Goal: Task Accomplishment & Management: Use online tool/utility

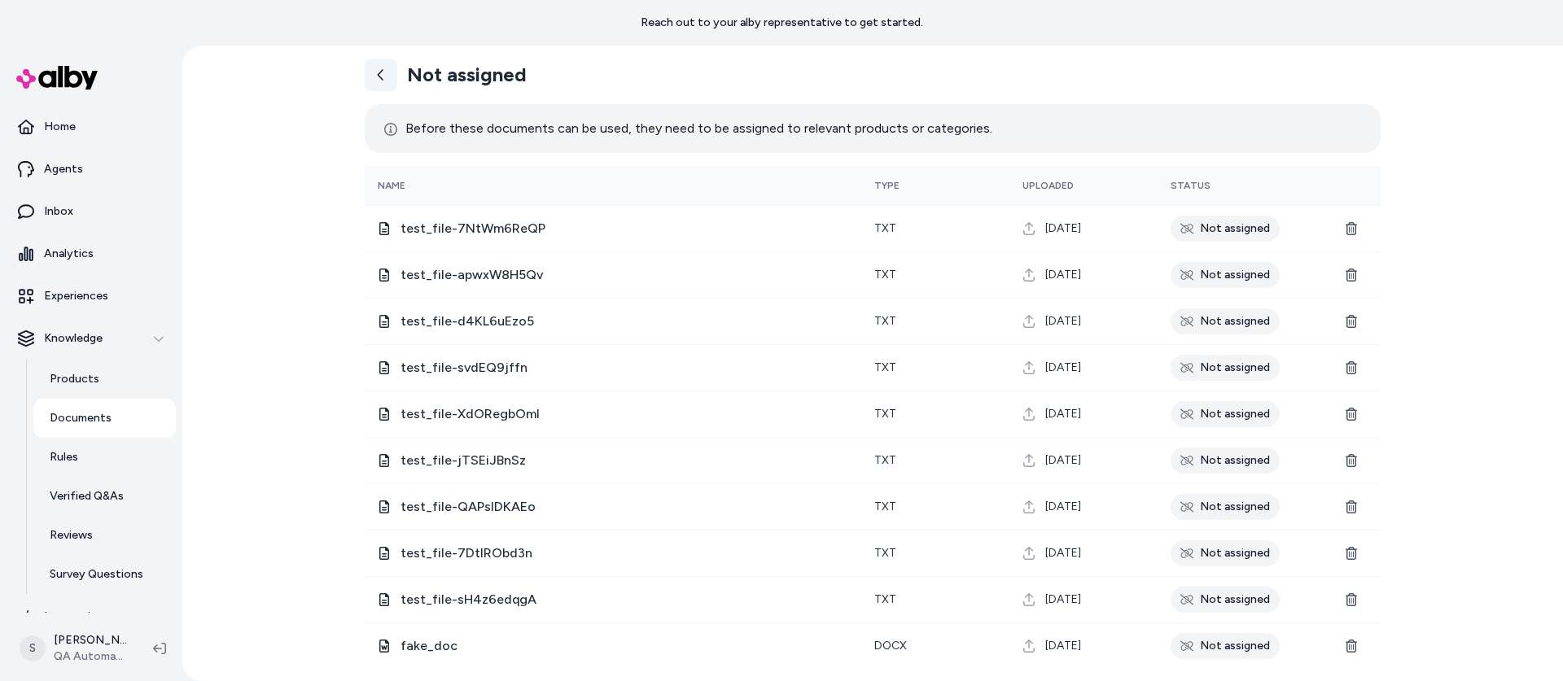
click at [383, 72] on icon at bounding box center [380, 74] width 13 height 13
click at [384, 77] on icon at bounding box center [380, 74] width 13 height 13
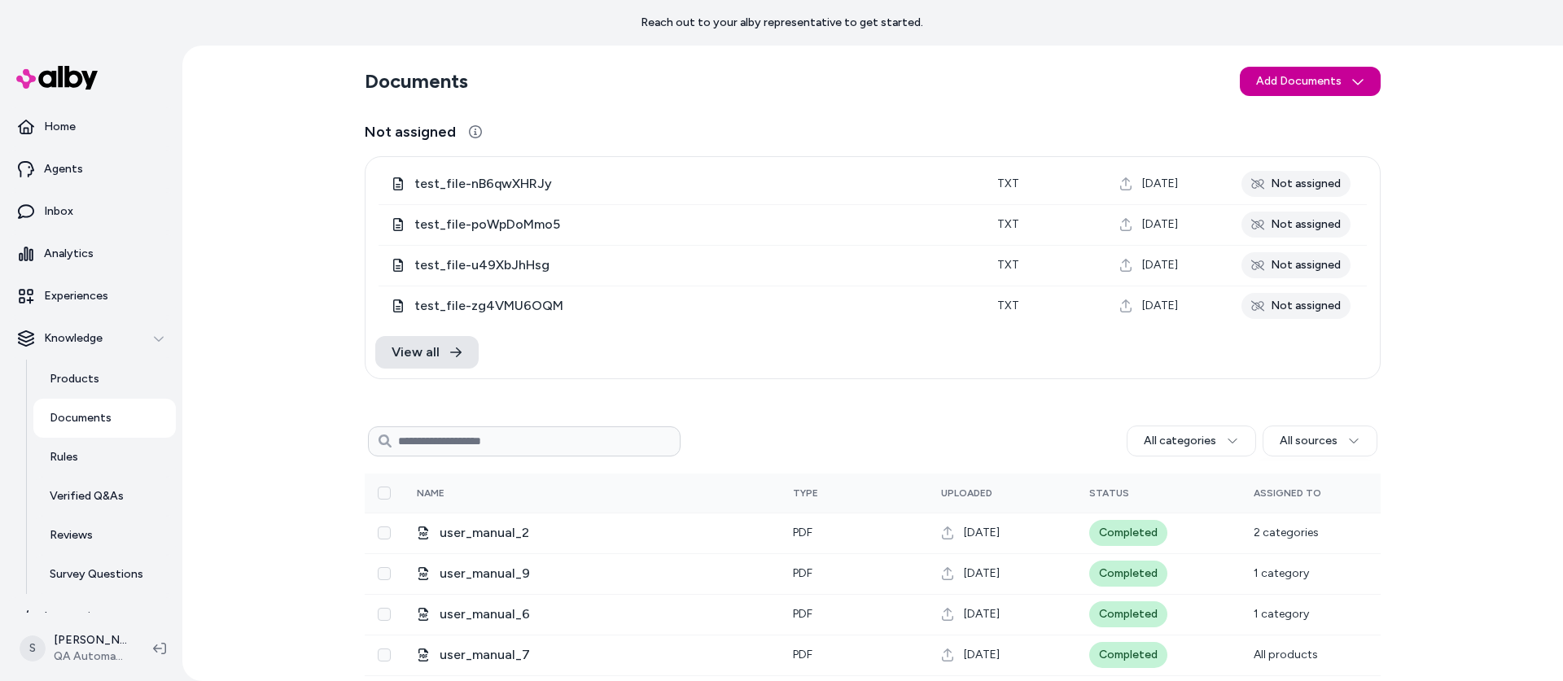
click at [1292, 88] on html "Reach out to your alby representative to get started. Home Agents Inbox Analyti…" at bounding box center [781, 340] width 1563 height 681
click at [1294, 112] on span "Upload Files" at bounding box center [1310, 116] width 62 height 16
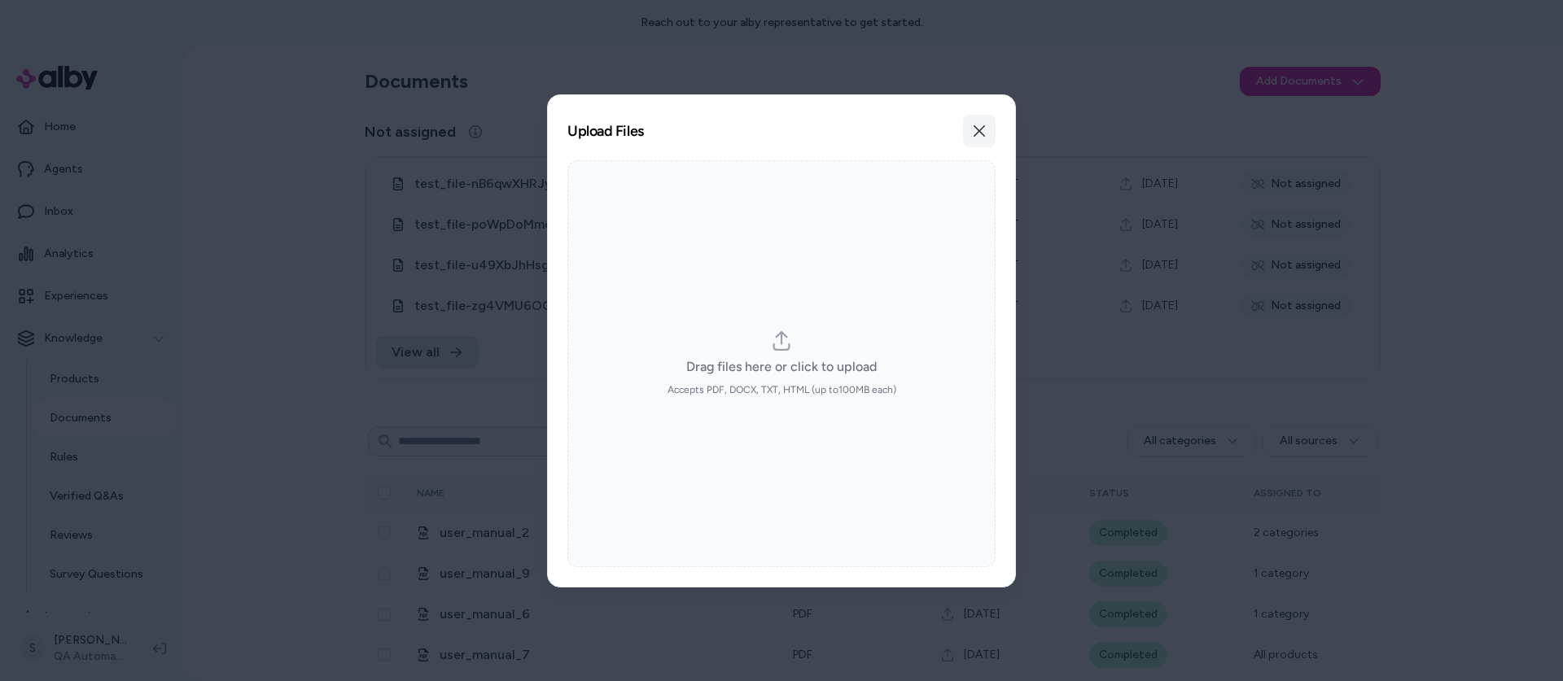
click at [974, 129] on icon "button" at bounding box center [979, 131] width 13 height 13
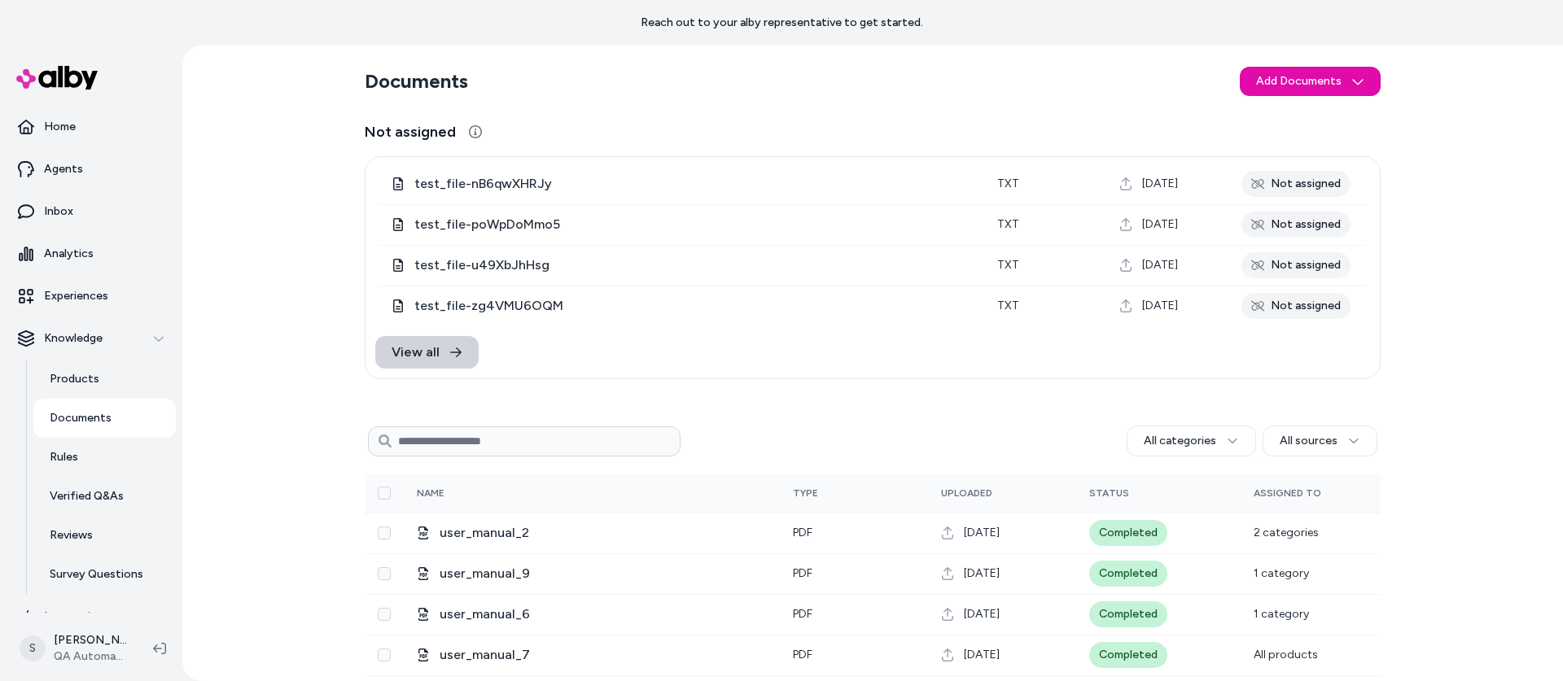
click at [428, 348] on span "View all" at bounding box center [416, 353] width 48 height 20
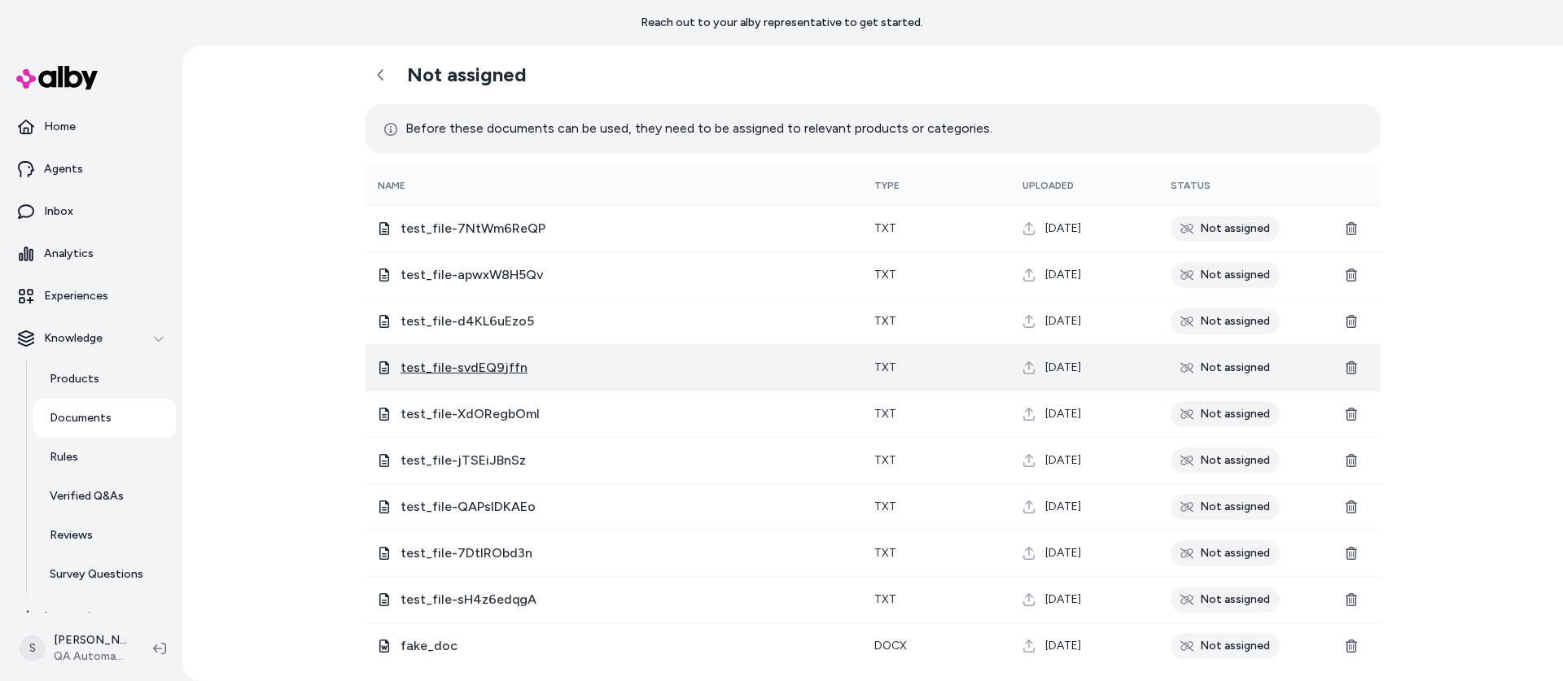
click at [422, 358] on span "test_file-svdEQ9jffn" at bounding box center [624, 368] width 448 height 20
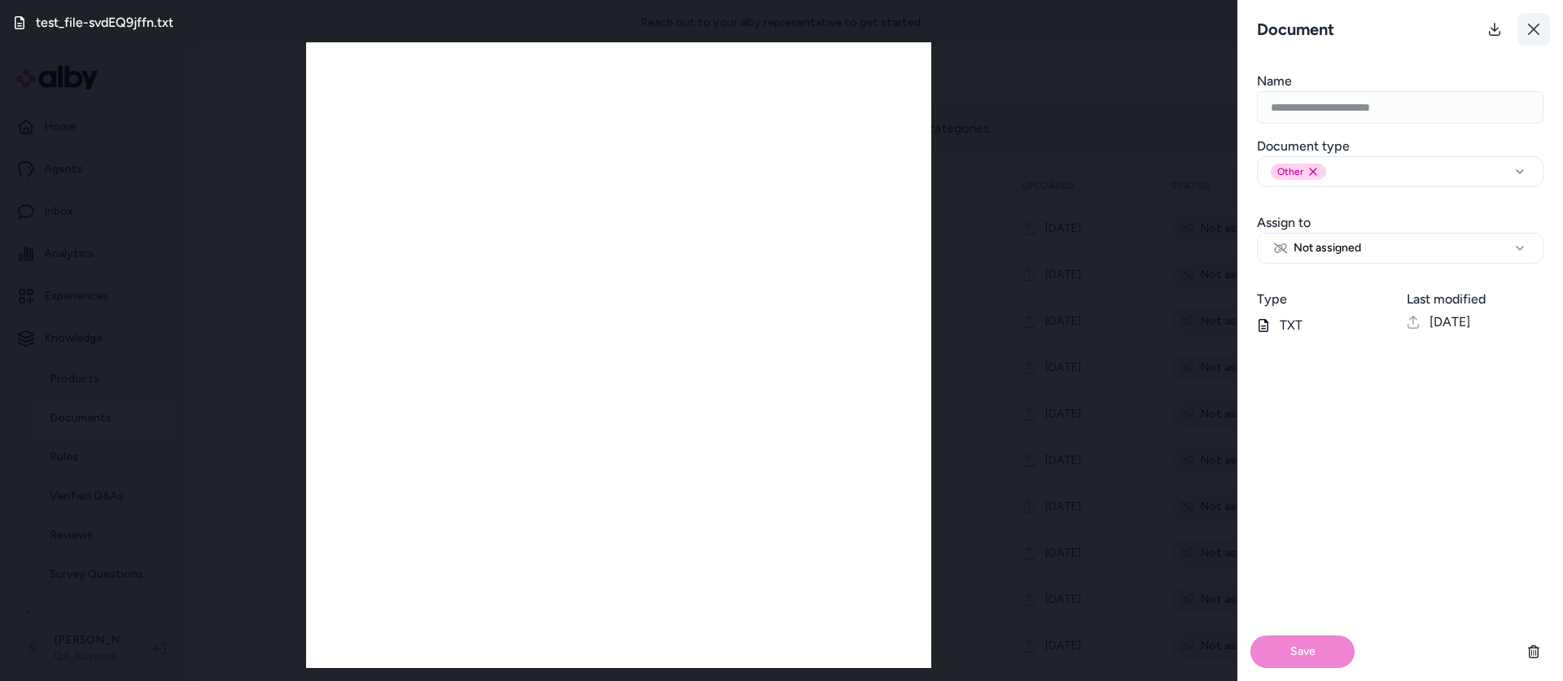
click at [1537, 31] on icon at bounding box center [1533, 29] width 13 height 13
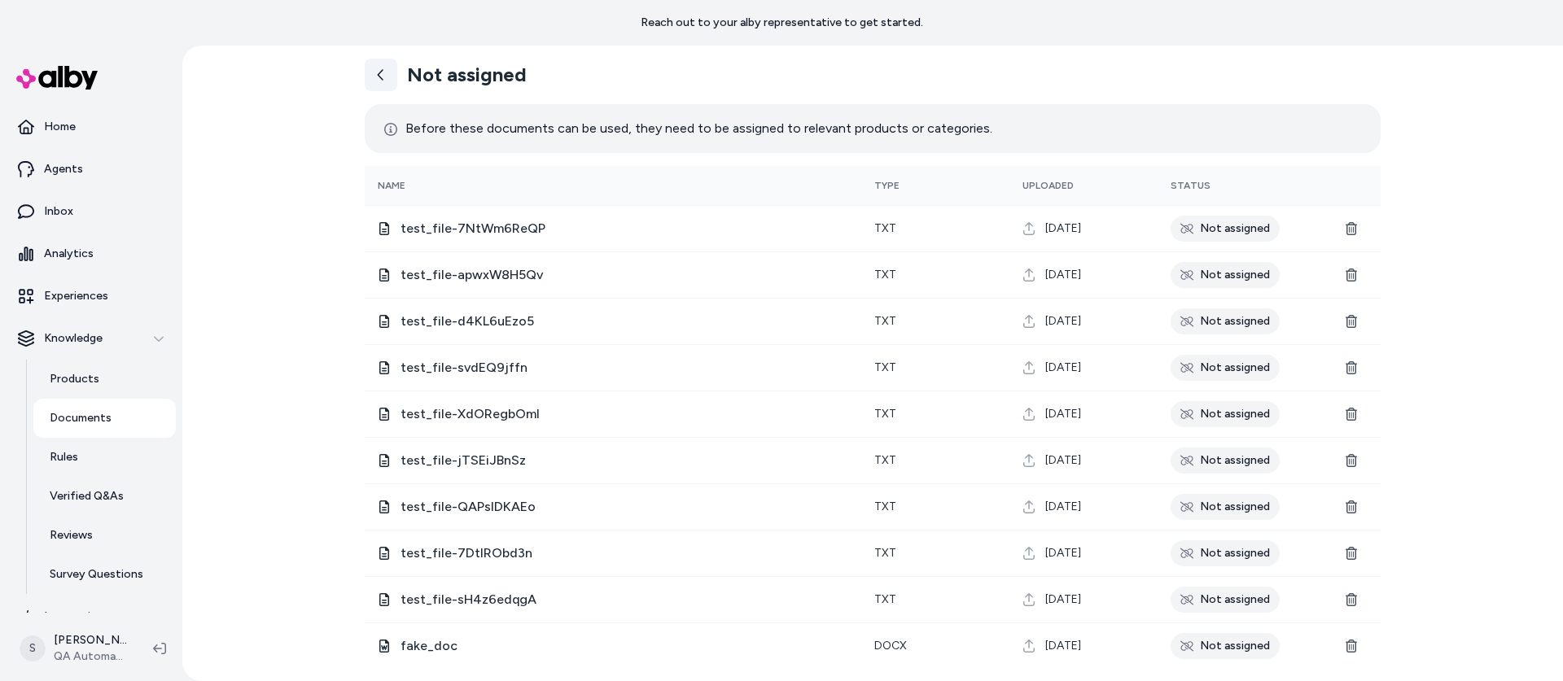
click at [377, 79] on icon at bounding box center [380, 74] width 13 height 13
click at [382, 72] on icon at bounding box center [380, 74] width 13 height 13
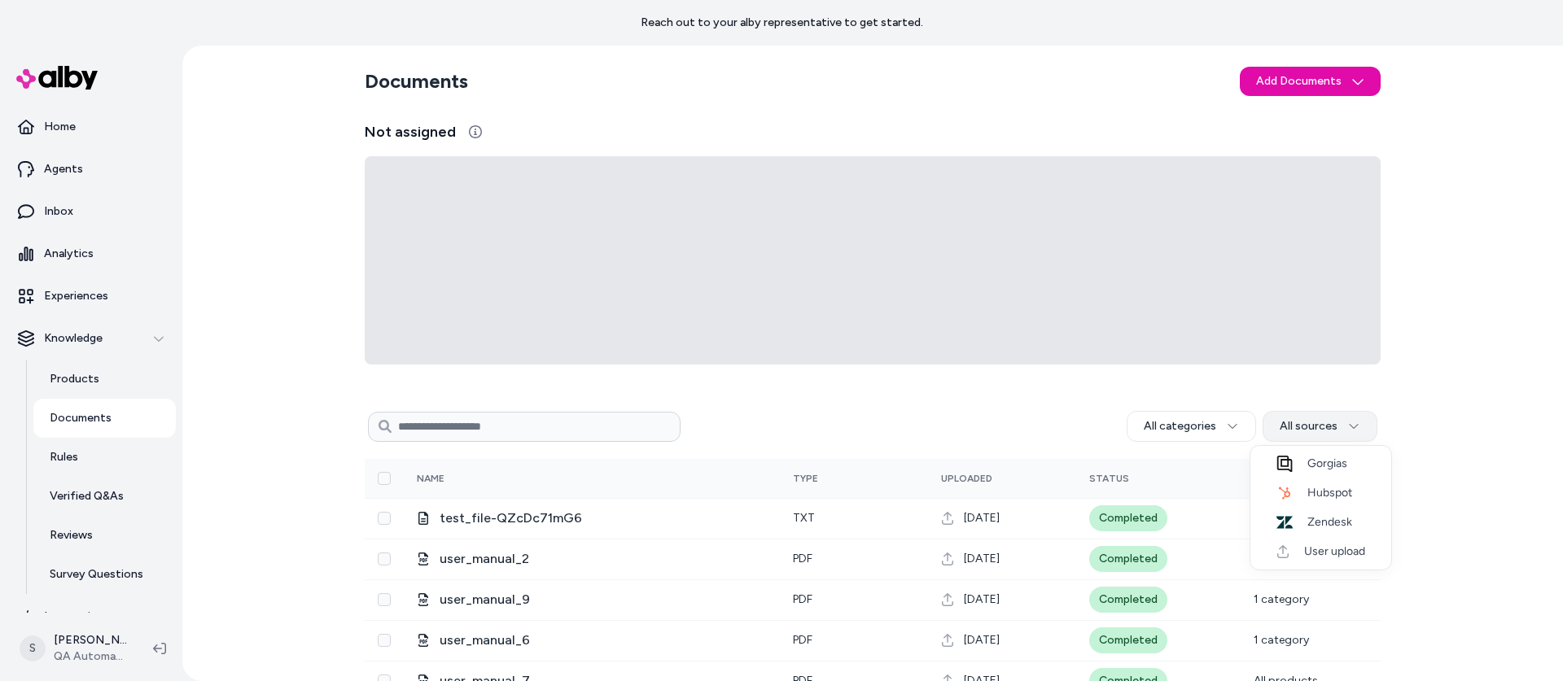
click at [1304, 440] on html "Reach out to your alby representative to get started. Home Agents Inbox Analyti…" at bounding box center [781, 340] width 1563 height 681
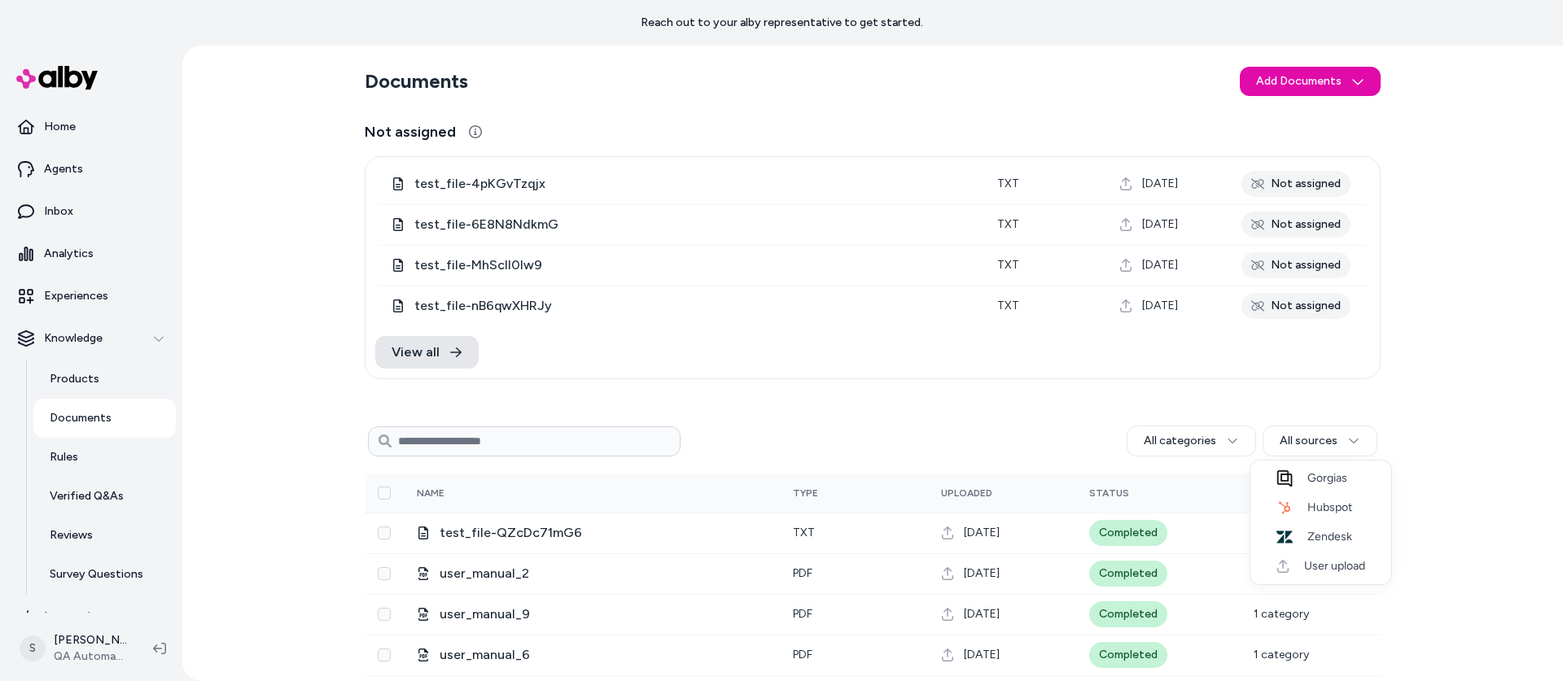
click at [1276, 437] on html "Reach out to your alby representative to get started. Home Agents Inbox Analyti…" at bounding box center [781, 340] width 1563 height 681
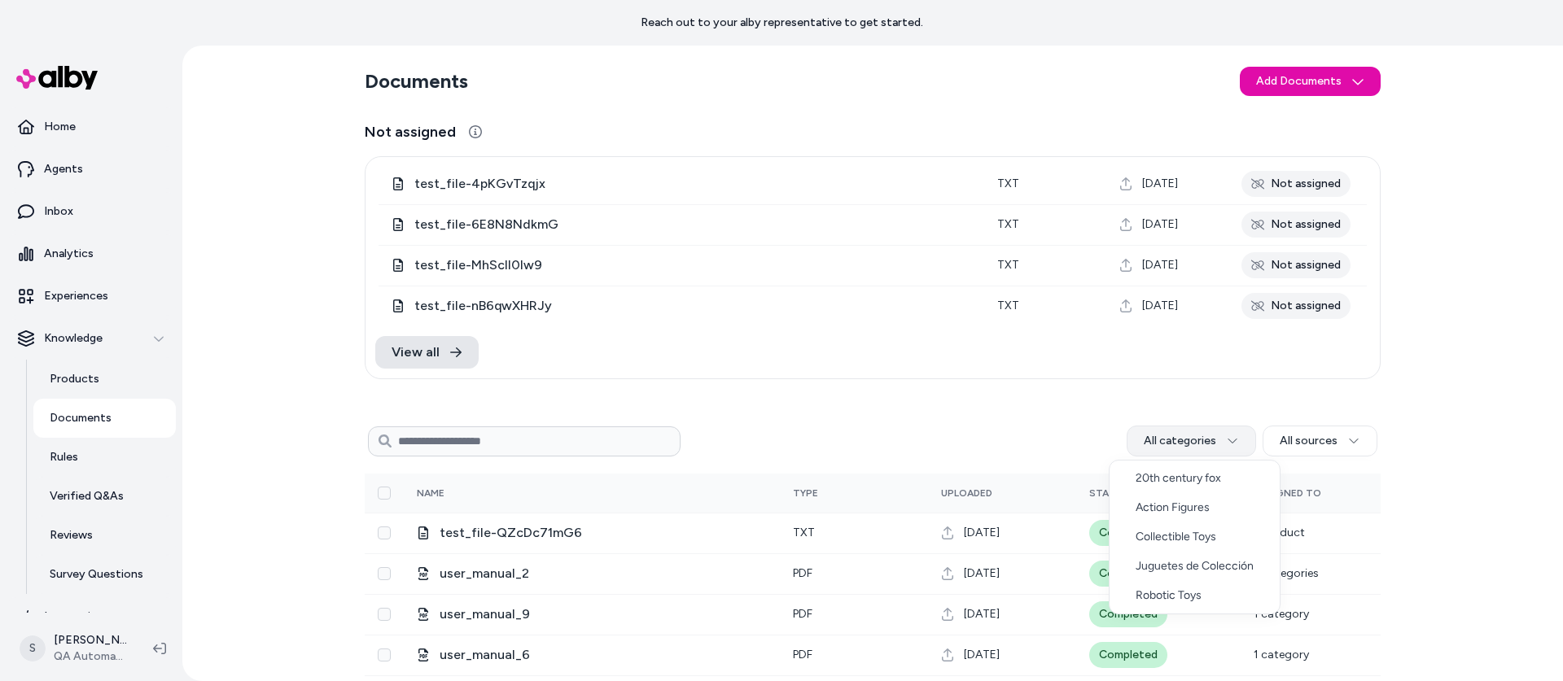
click at [1222, 437] on html "Reach out to your alby representative to get started. Home Agents Inbox Analyti…" at bounding box center [781, 340] width 1563 height 681
click at [1004, 418] on html "Reach out to your alby representative to get started. Home Agents Inbox Analyti…" at bounding box center [781, 340] width 1563 height 681
